Goal: Register for event/course

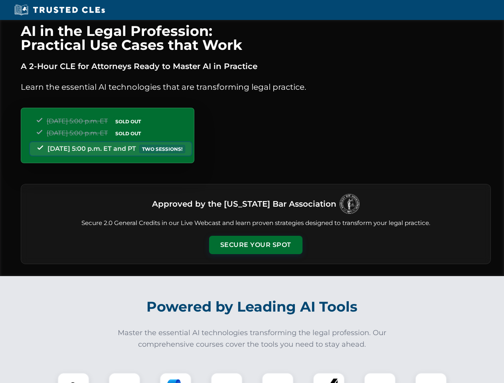
click at [255, 245] on button "Secure Your Spot" at bounding box center [255, 245] width 93 height 18
click at [73, 378] on img at bounding box center [73, 388] width 23 height 23
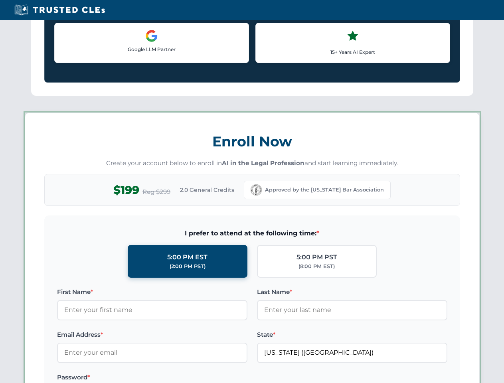
click at [227, 378] on label "Password *" at bounding box center [152, 378] width 190 height 10
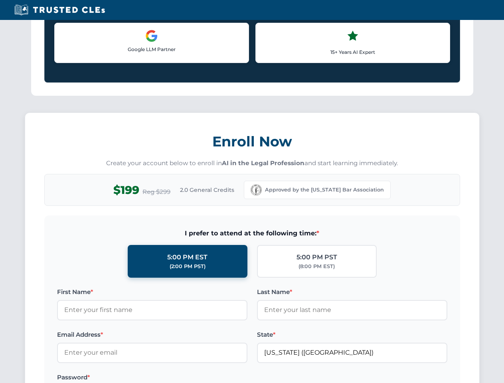
scroll to position [783, 0]
